Goal: Unclear: Unclear

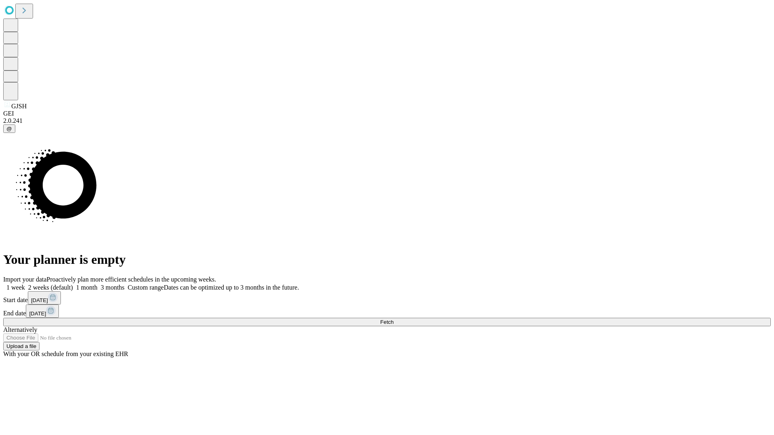
click at [393, 319] on span "Fetch" at bounding box center [386, 322] width 13 height 6
